Goal: Information Seeking & Learning: Learn about a topic

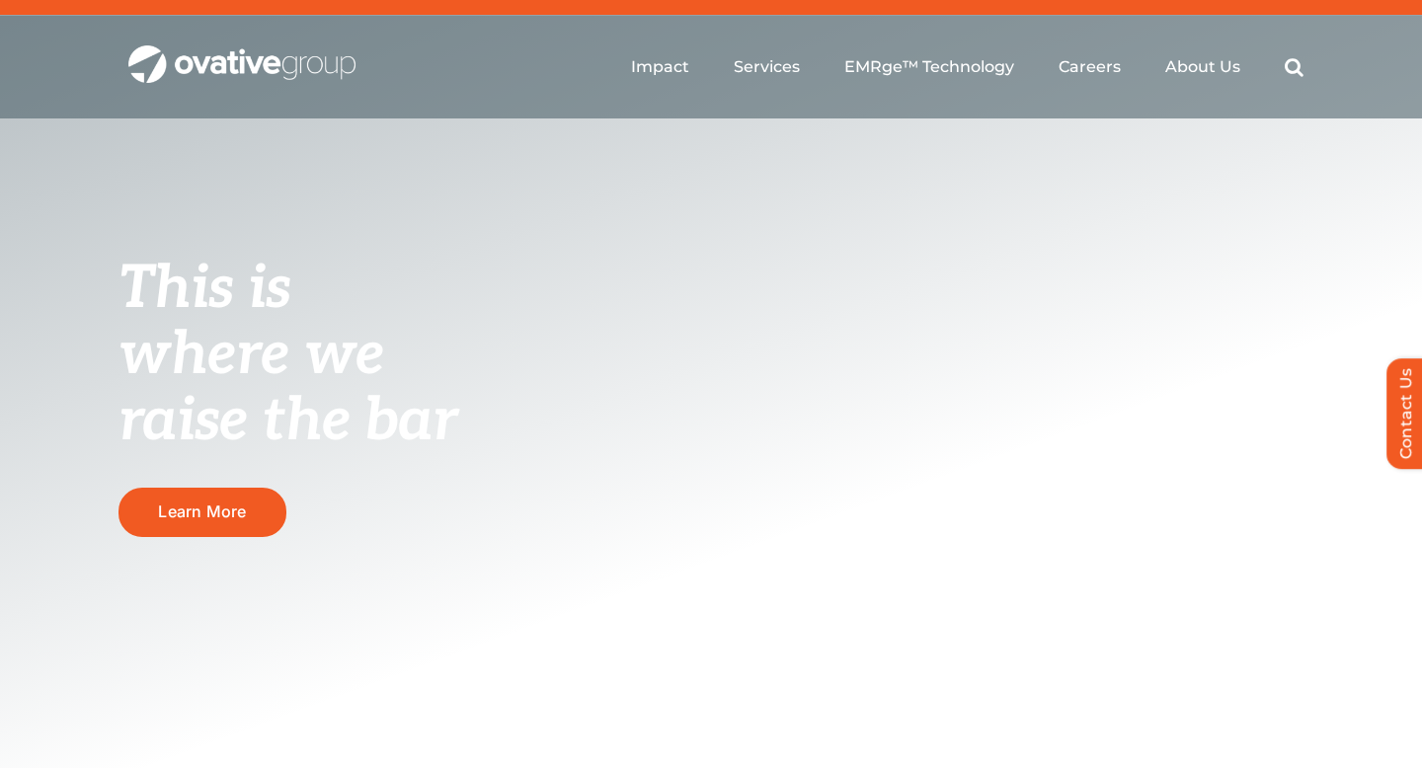
scroll to position [47, 0]
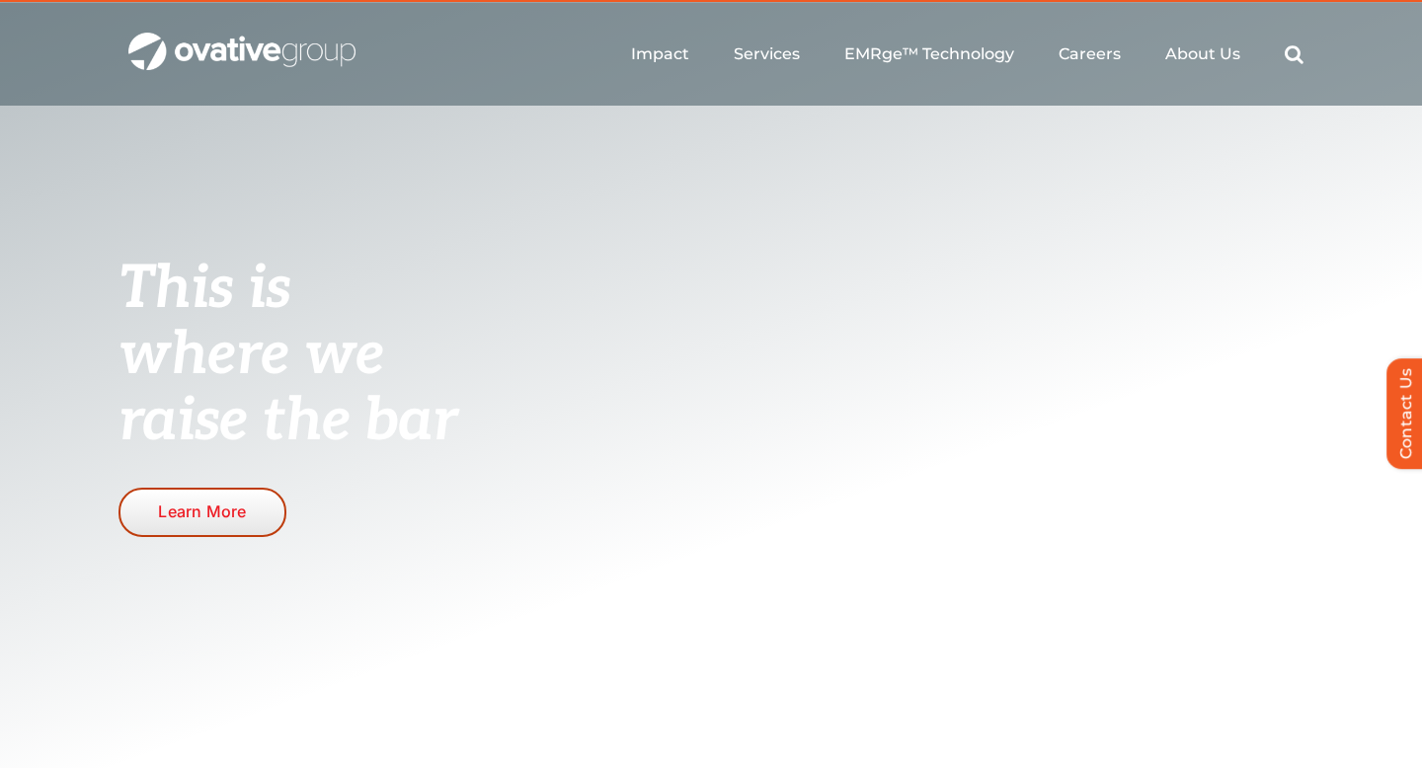
click at [152, 517] on link "Learn More" at bounding box center [203, 512] width 168 height 48
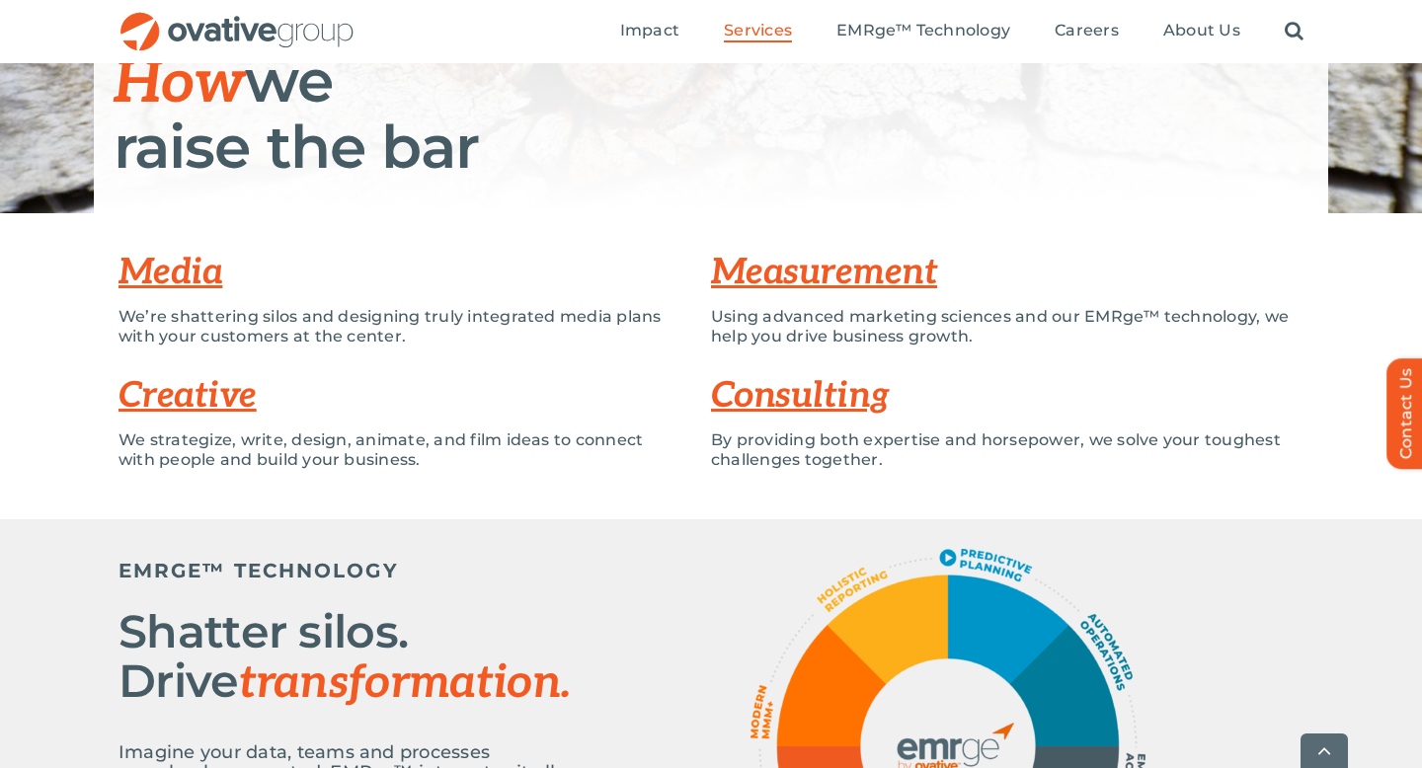
scroll to position [310, 0]
click at [739, 286] on link "Measurement" at bounding box center [824, 271] width 226 height 43
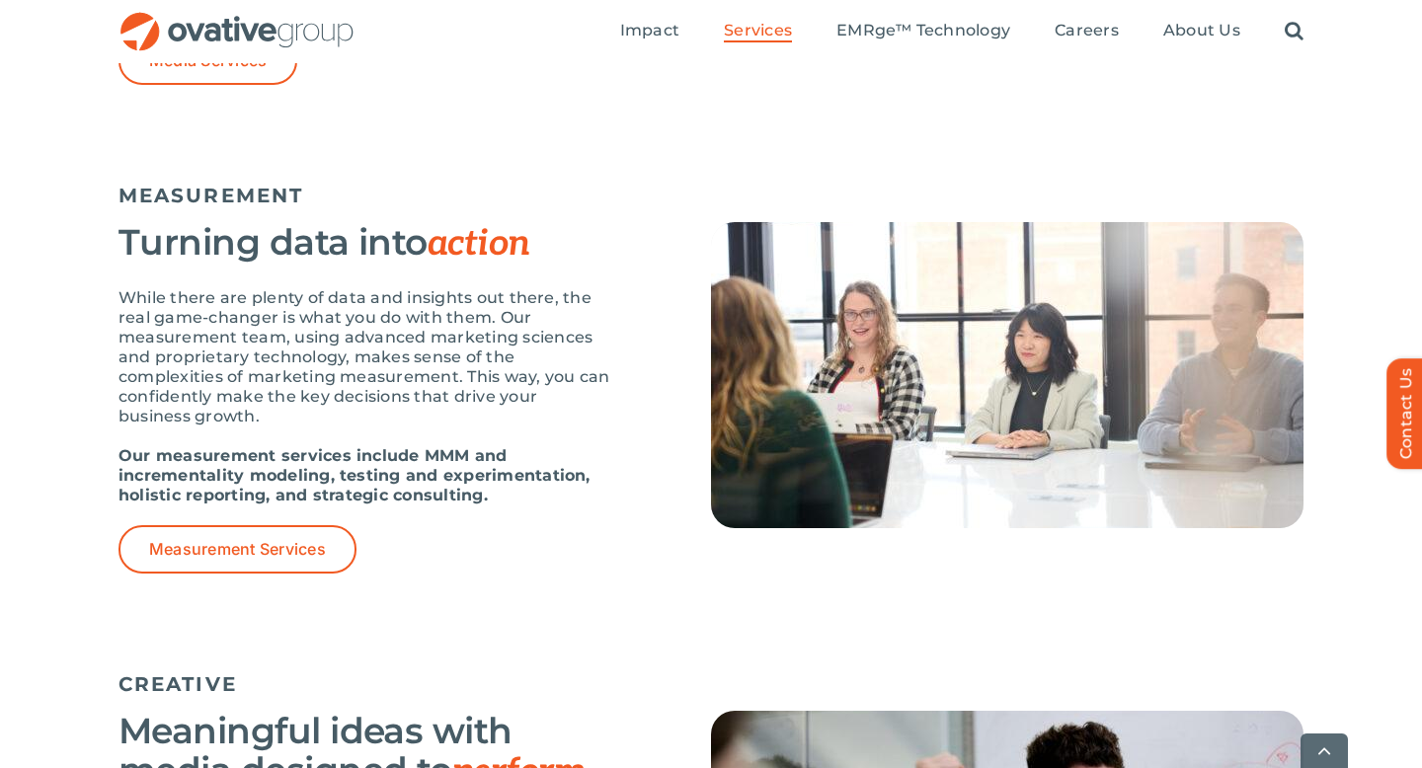
scroll to position [1675, 0]
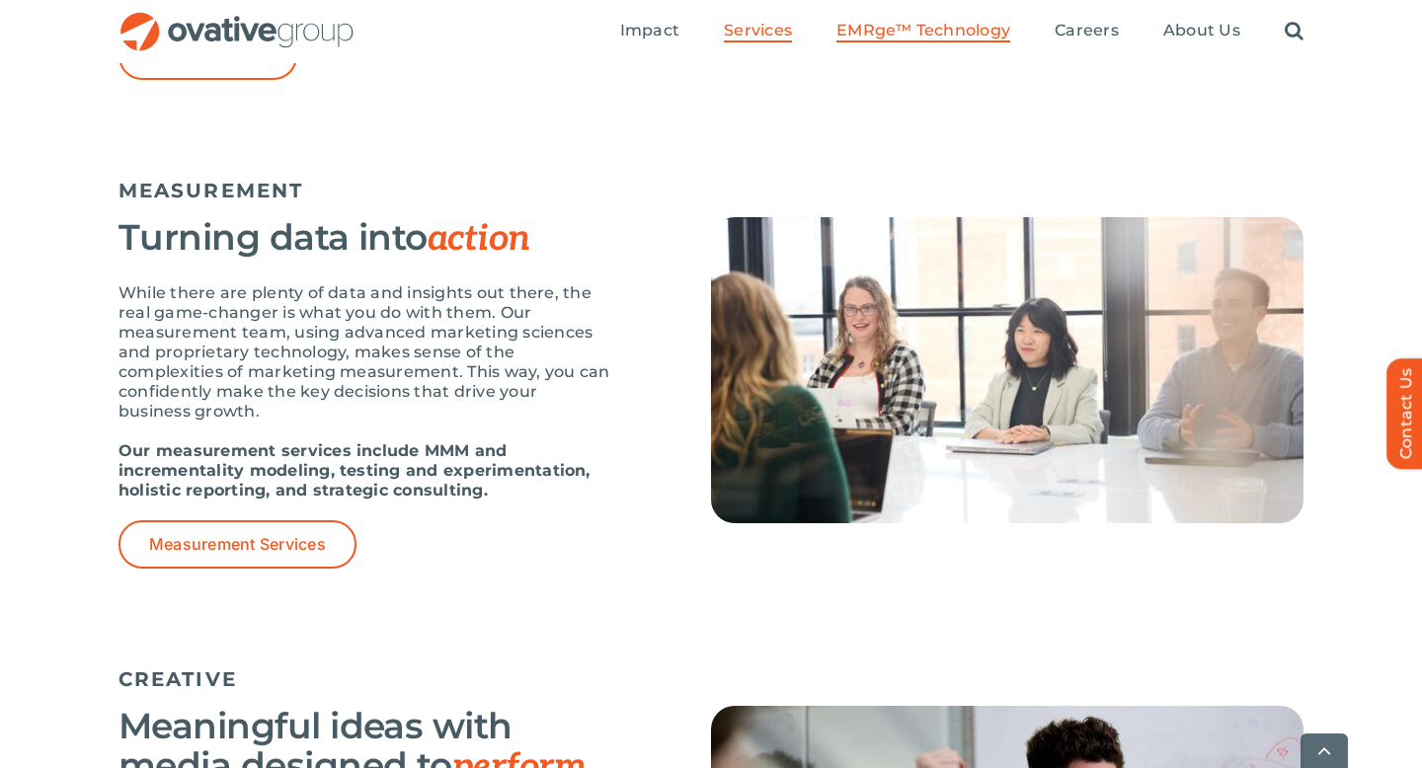
click at [884, 21] on span "EMRge™ Technology" at bounding box center [924, 31] width 174 height 20
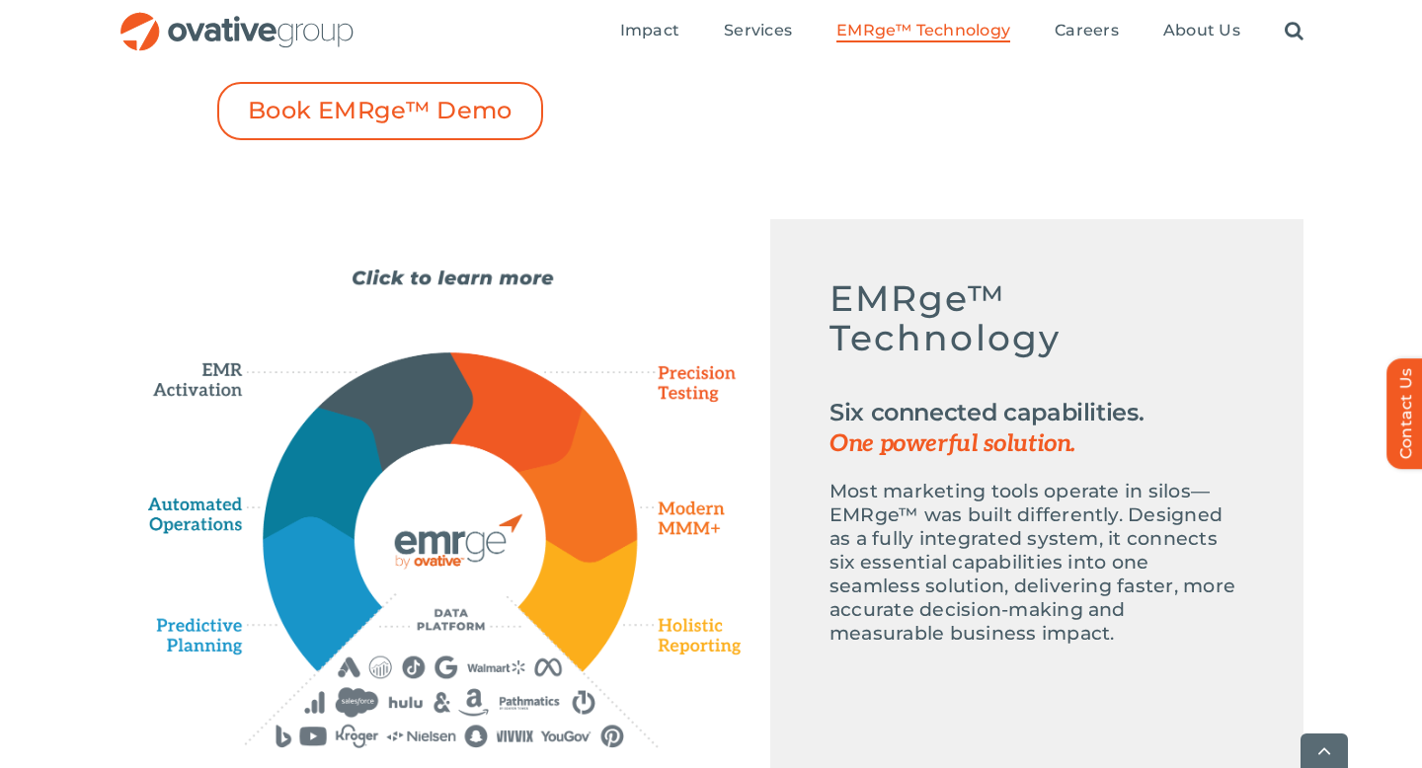
scroll to position [785, 0]
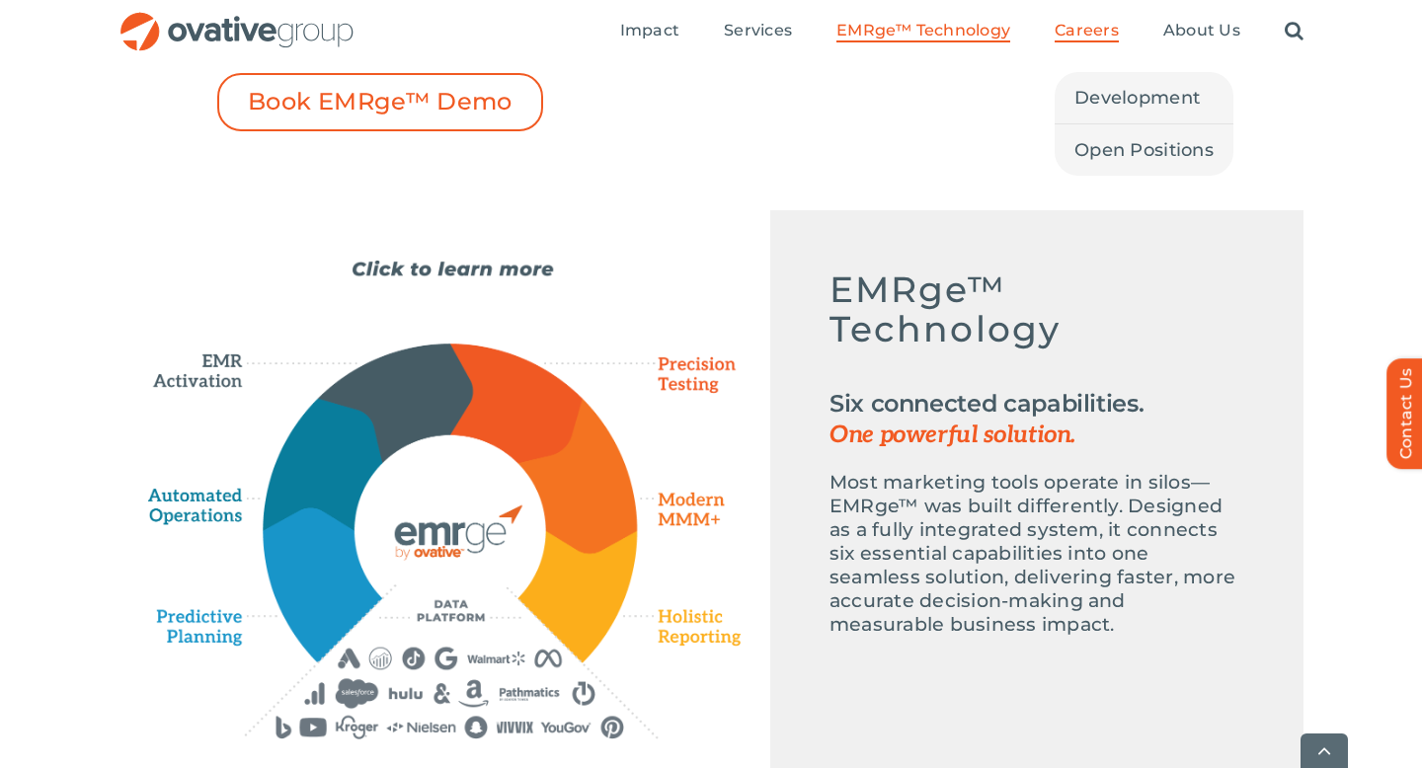
click at [1088, 35] on span "Careers" at bounding box center [1087, 31] width 64 height 20
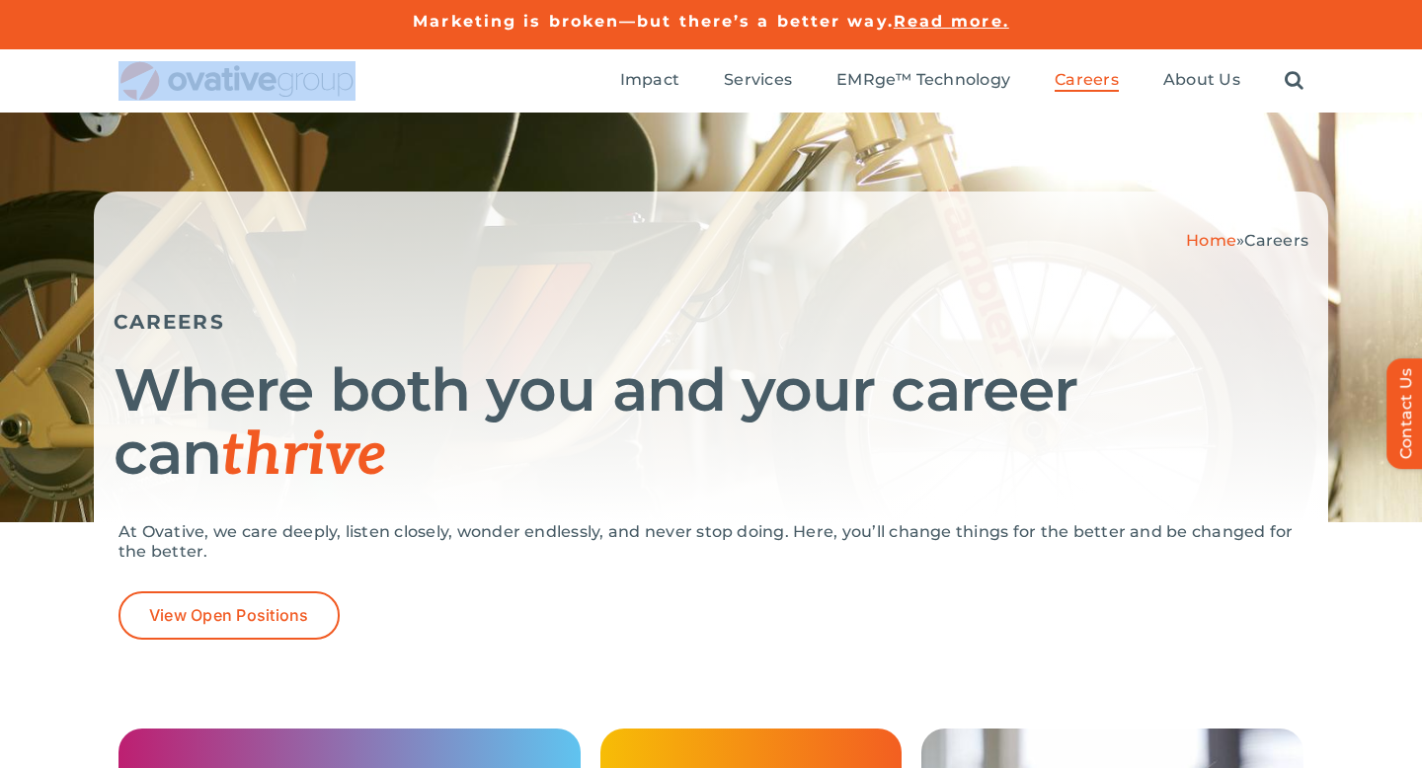
drag, startPoint x: 381, startPoint y: 86, endPoint x: 182, endPoint y: 82, distance: 199.6
click at [182, 82] on div "Search for: * Toggle Navigation Impact Expert Insights Case Studies Awards & Pr…" at bounding box center [711, 80] width 1185 height 63
copy div "Search for: Toggle Navigation"
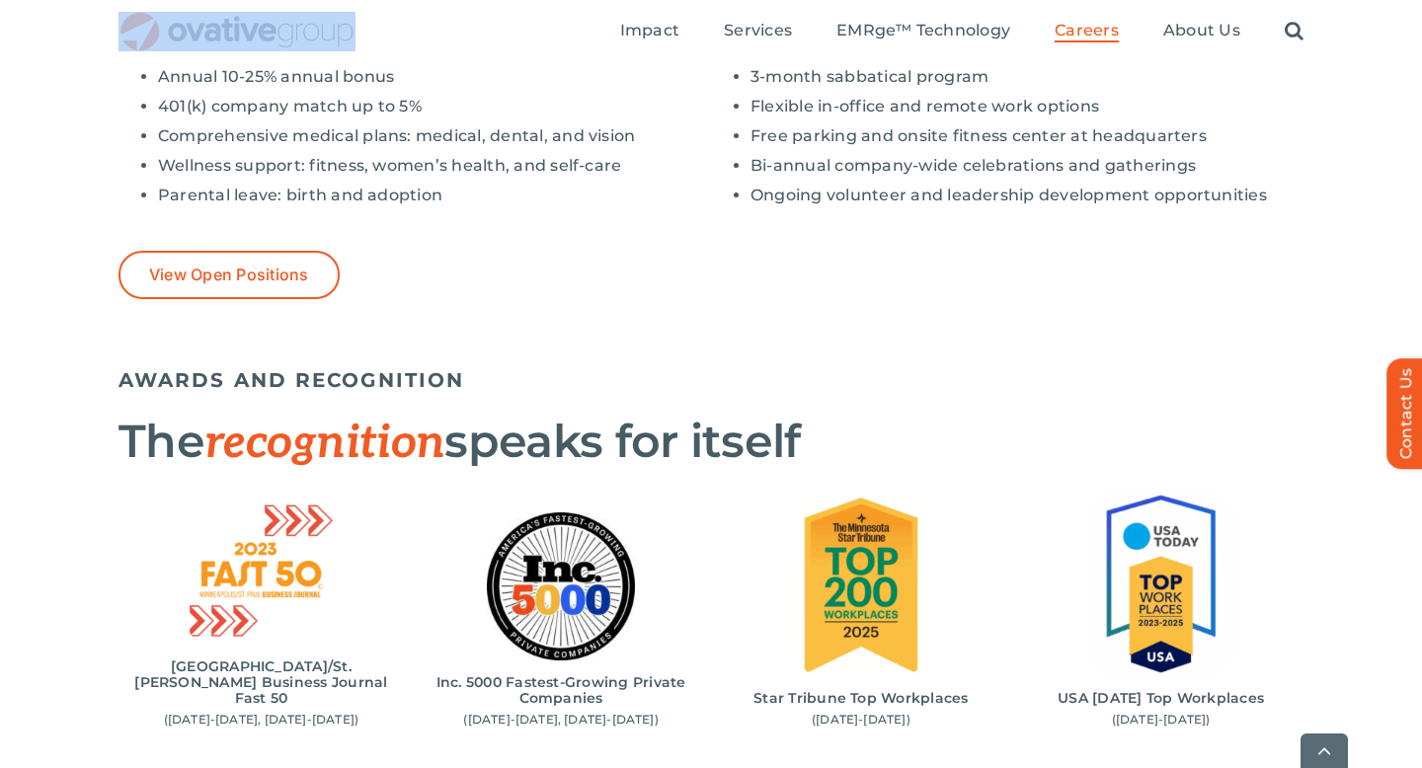
scroll to position [1751, 0]
